Goal: Navigation & Orientation: Find specific page/section

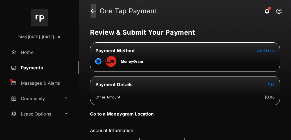
click at [92, 8] on link at bounding box center [93, 10] width 6 height 13
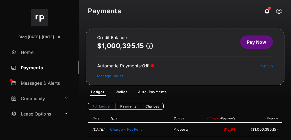
click at [107, 106] on link "Full Ledger" at bounding box center [102, 106] width 28 height 7
click at [123, 94] on link "Wallet" at bounding box center [121, 92] width 20 height 7
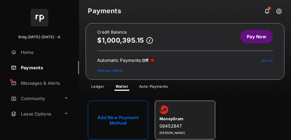
scroll to position [15, 0]
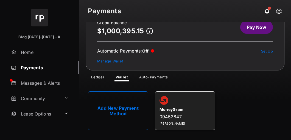
click at [151, 78] on link "Auto-Payments" at bounding box center [154, 78] width 38 height 7
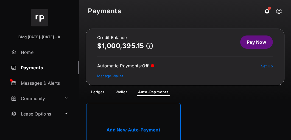
click at [30, 53] on link "Home" at bounding box center [44, 51] width 70 height 13
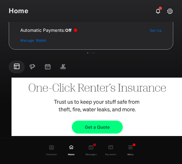
scroll to position [55, 0]
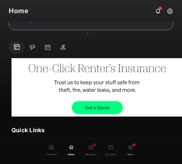
drag, startPoint x: 32, startPoint y: 43, endPoint x: 32, endPoint y: 45, distance: 2.8
click at [32, 43] on li "Announcements" at bounding box center [32, 48] width 15 height 12
click at [32, 46] on span at bounding box center [32, 48] width 7 height 8
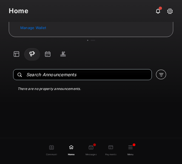
click at [47, 55] on span at bounding box center [47, 55] width 7 height 8
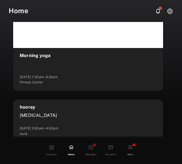
scroll to position [439, 0]
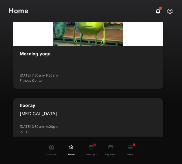
click at [75, 44] on div at bounding box center [88, 26] width 150 height 39
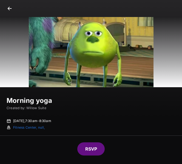
scroll to position [1, 0]
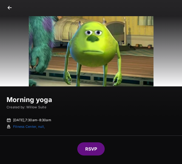
click at [9, 7] on div at bounding box center [91, 7] width 182 height 17
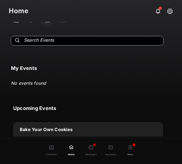
scroll to position [0, 0]
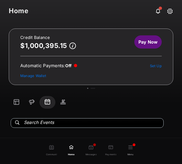
click at [60, 100] on span at bounding box center [63, 103] width 7 height 8
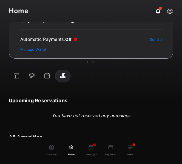
scroll to position [53, 0]
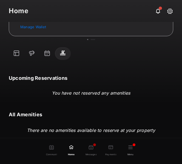
click at [110, 139] on div "Payments" at bounding box center [111, 150] width 20 height 12
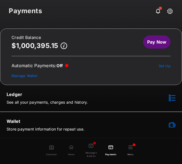
click at [91, 139] on span "Messages & Alerts" at bounding box center [91, 152] width 11 height 9
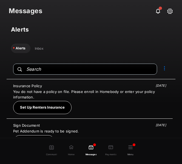
click at [41, 49] on div "Inbox" at bounding box center [39, 48] width 9 height 4
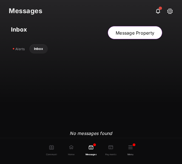
click at [122, 36] on link "Message Property" at bounding box center [135, 32] width 55 height 13
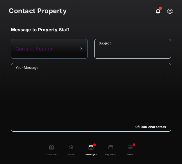
click at [62, 47] on button "button" at bounding box center [49, 49] width 77 height 20
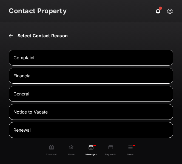
click at [11, 37] on button at bounding box center [11, 35] width 4 height 5
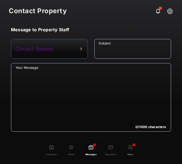
click at [52, 46] on button "button" at bounding box center [49, 49] width 77 height 20
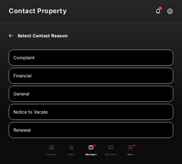
click at [38, 79] on button "Financial" at bounding box center [91, 76] width 164 height 16
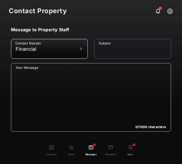
click at [118, 47] on input "Subject" at bounding box center [132, 49] width 77 height 20
type input "**********"
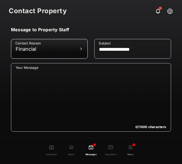
click at [121, 70] on textarea "Your Message" at bounding box center [91, 99] width 160 height 66
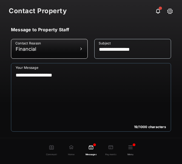
click at [18, 75] on textarea "**********" at bounding box center [89, 99] width 157 height 66
click at [66, 75] on textarea "**********" at bounding box center [89, 99] width 157 height 66
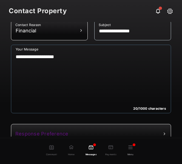
scroll to position [42, 0]
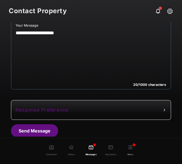
type textarea "**********"
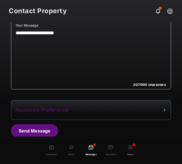
click at [71, 109] on button "button" at bounding box center [91, 110] width 160 height 20
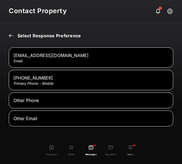
click at [11, 35] on button at bounding box center [11, 35] width 4 height 5
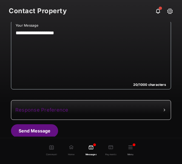
click at [40, 128] on button "Send Message" at bounding box center [34, 130] width 47 height 13
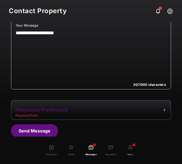
click at [49, 109] on button "button" at bounding box center [91, 110] width 160 height 20
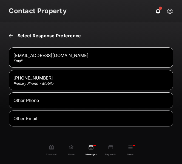
click at [52, 62] on button "[EMAIL_ADDRESS][DOMAIN_NAME] Email" at bounding box center [91, 57] width 164 height 20
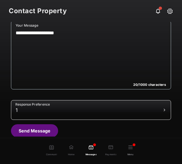
click at [39, 129] on button "Send Message" at bounding box center [34, 130] width 47 height 13
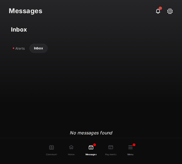
drag, startPoint x: 131, startPoint y: 150, endPoint x: 130, endPoint y: 144, distance: 5.8
click at [131, 139] on div "Menu" at bounding box center [131, 150] width 20 height 12
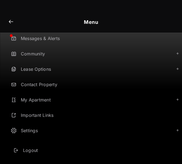
scroll to position [39, 0]
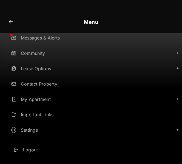
click at [33, 98] on link "My Apartment" at bounding box center [91, 99] width 164 height 13
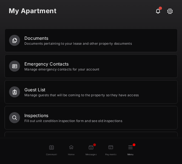
click at [31, 88] on div "Guest List" at bounding box center [81, 89] width 114 height 7
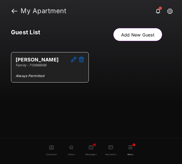
click at [72, 59] on button at bounding box center [73, 60] width 5 height 6
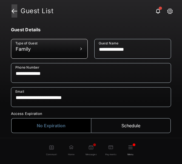
click at [16, 12] on link at bounding box center [15, 10] width 6 height 13
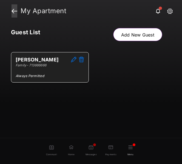
click at [12, 12] on link at bounding box center [15, 10] width 6 height 13
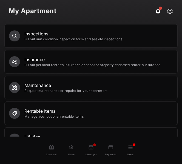
scroll to position [82, 0]
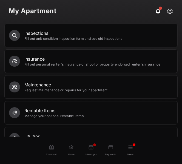
click at [28, 36] on div "Inspections" at bounding box center [73, 33] width 98 height 7
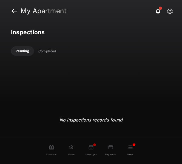
click at [42, 52] on div "Completed" at bounding box center [47, 51] width 18 height 4
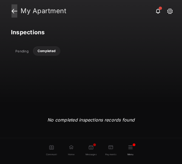
click at [13, 10] on link at bounding box center [15, 10] width 6 height 13
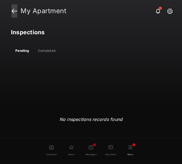
click at [15, 14] on link at bounding box center [15, 10] width 6 height 13
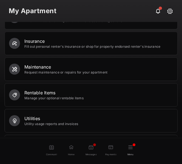
scroll to position [110, 0]
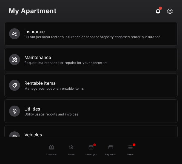
click at [27, 55] on div "Maintenance" at bounding box center [65, 57] width 83 height 7
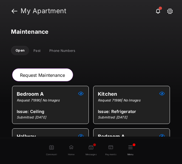
click at [38, 50] on div "Past" at bounding box center [36, 51] width 7 height 4
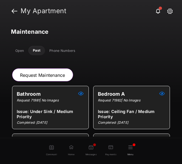
click at [50, 50] on div "Phone Numbers" at bounding box center [62, 51] width 26 height 4
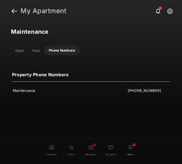
click at [33, 49] on div "Past" at bounding box center [36, 51] width 7 height 4
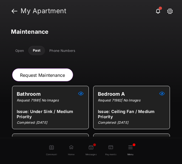
click at [19, 51] on div "Open" at bounding box center [19, 51] width 8 height 4
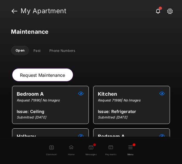
click at [24, 74] on link "Request Maintenance" at bounding box center [42, 74] width 61 height 13
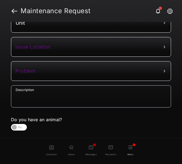
scroll to position [42, 0]
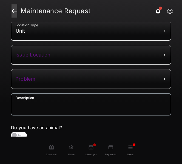
click at [15, 13] on link at bounding box center [15, 10] width 6 height 13
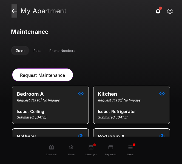
click at [16, 13] on link at bounding box center [15, 10] width 6 height 13
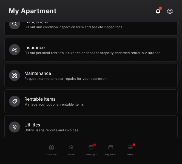
scroll to position [110, 0]
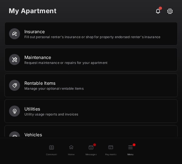
click at [26, 80] on div "Rentable Items" at bounding box center [53, 83] width 59 height 7
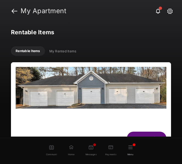
drag, startPoint x: 60, startPoint y: 55, endPoint x: 60, endPoint y: 51, distance: 3.3
click at [60, 52] on li "My Rented Items" at bounding box center [63, 51] width 36 height 9
click at [60, 50] on div "My Rented Items" at bounding box center [62, 51] width 27 height 4
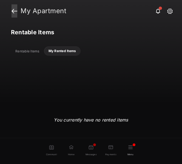
click at [17, 13] on link at bounding box center [15, 10] width 6 height 13
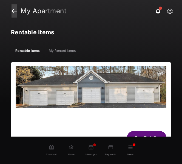
click at [14, 11] on link at bounding box center [15, 10] width 6 height 13
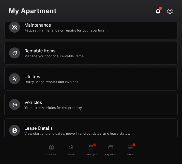
scroll to position [150, 0]
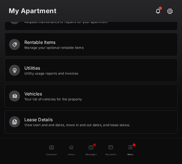
click at [131, 139] on div "Menu" at bounding box center [131, 150] width 20 height 12
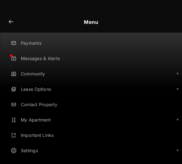
scroll to position [39, 0]
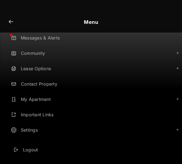
click at [41, 115] on link "Important Links" at bounding box center [95, 114] width 173 height 13
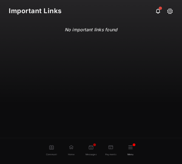
click at [128, 139] on div "Menu" at bounding box center [131, 150] width 20 height 12
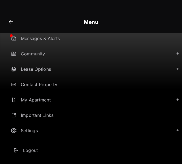
scroll to position [39, 0]
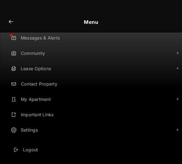
click at [40, 95] on link "My Apartment" at bounding box center [91, 99] width 164 height 13
